Goal: Information Seeking & Learning: Learn about a topic

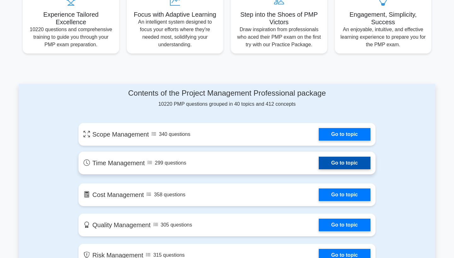
scroll to position [254, 0]
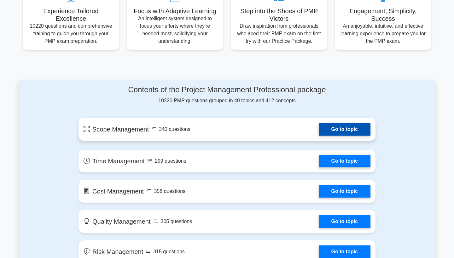
click at [331, 129] on link "Go to topic" at bounding box center [345, 129] width 52 height 13
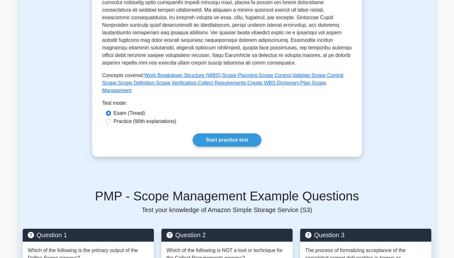
scroll to position [215, 0]
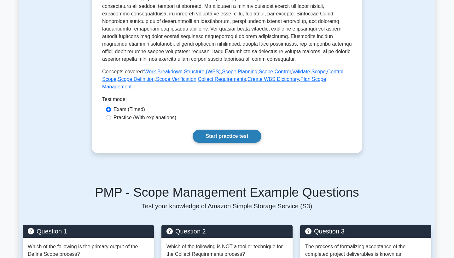
click at [227, 135] on link "Start practice test" at bounding box center [227, 136] width 68 height 13
click at [148, 119] on label "Practice (With explanations)" at bounding box center [144, 118] width 63 height 8
click at [111, 119] on input "Practice (With explanations)" at bounding box center [108, 117] width 5 height 5
radio input "true"
click at [210, 135] on link "Start practice test" at bounding box center [227, 136] width 68 height 13
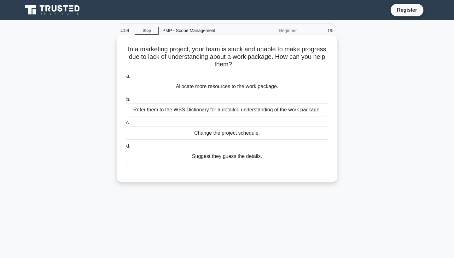
click at [209, 111] on div "Refer them to the WBS Dictionary for a detailed understanding of the work packa…" at bounding box center [227, 109] width 204 height 13
click at [125, 102] on input "b. Refer them to the WBS Dictionary for a detailed understanding of the work pa…" at bounding box center [125, 100] width 0 height 4
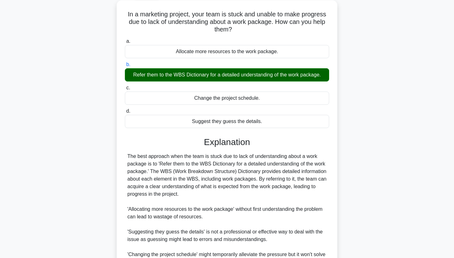
scroll to position [45, 0]
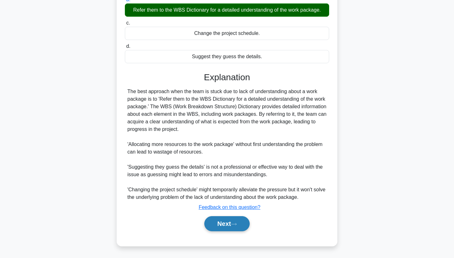
click at [233, 220] on button "Next" at bounding box center [226, 223] width 45 height 15
